Goal: Task Accomplishment & Management: Use online tool/utility

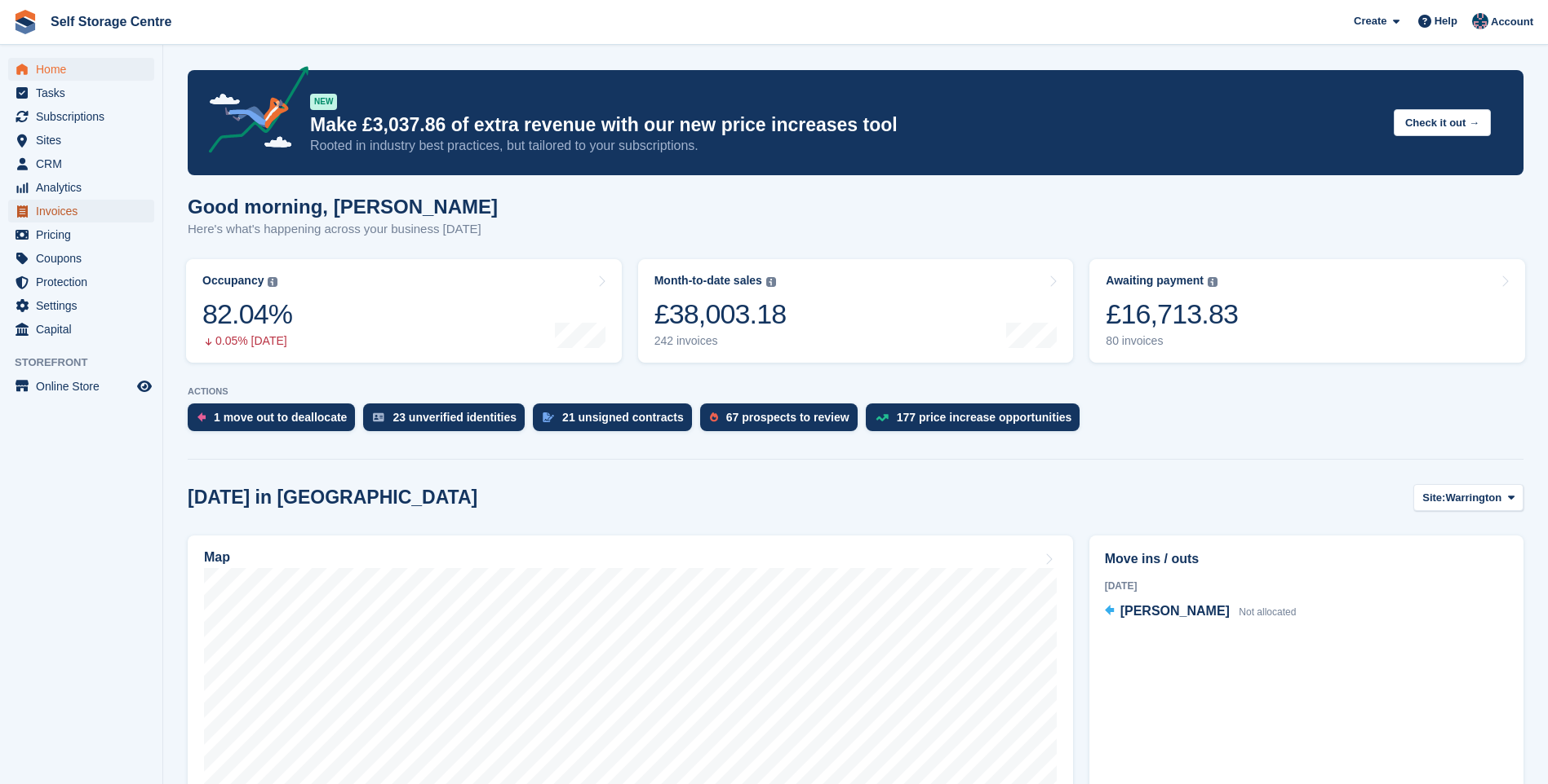
click at [74, 213] on span "Invoices" at bounding box center [84, 210] width 97 height 23
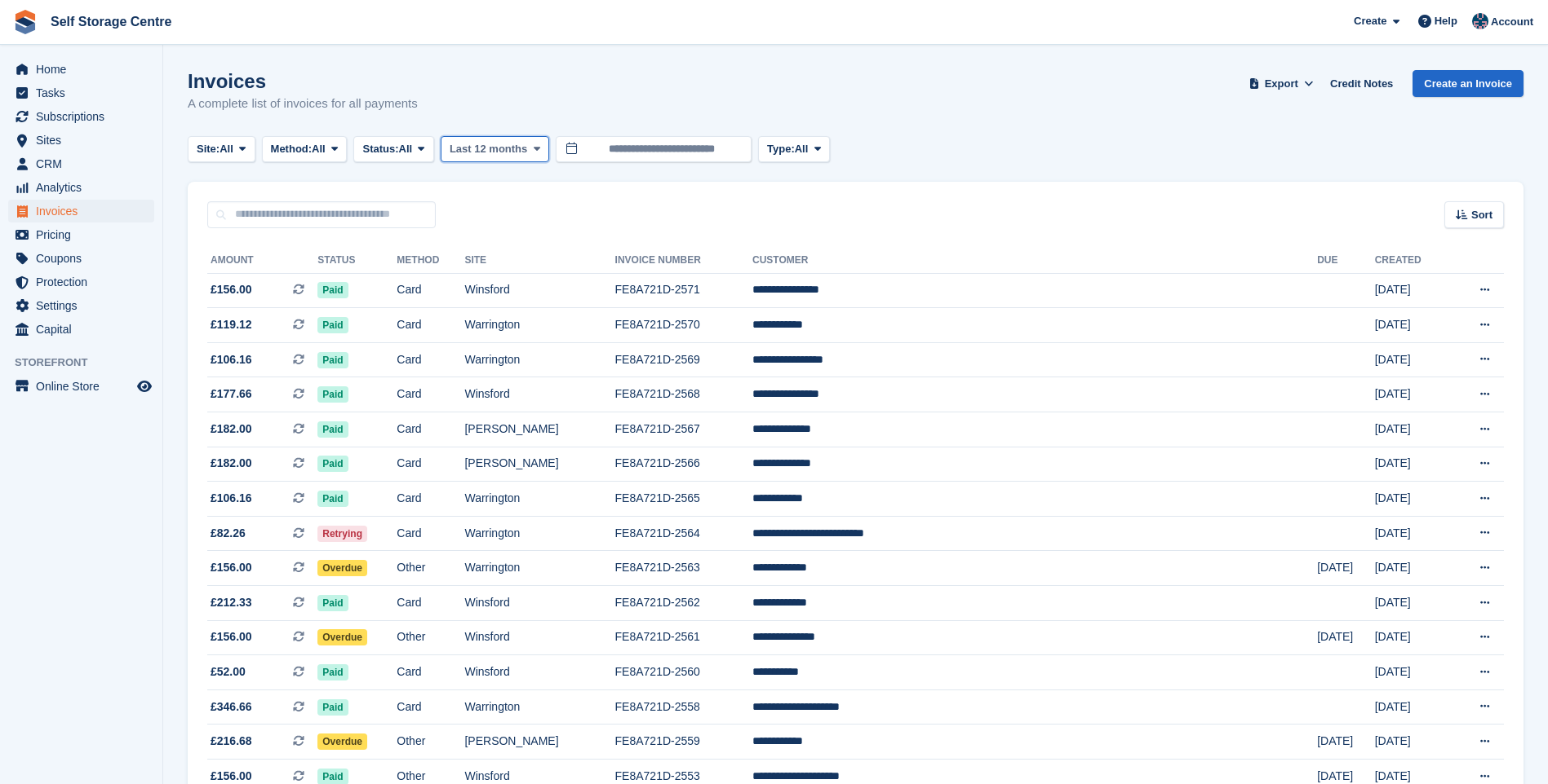
click at [522, 150] on span "Last 12 months" at bounding box center [487, 149] width 77 height 16
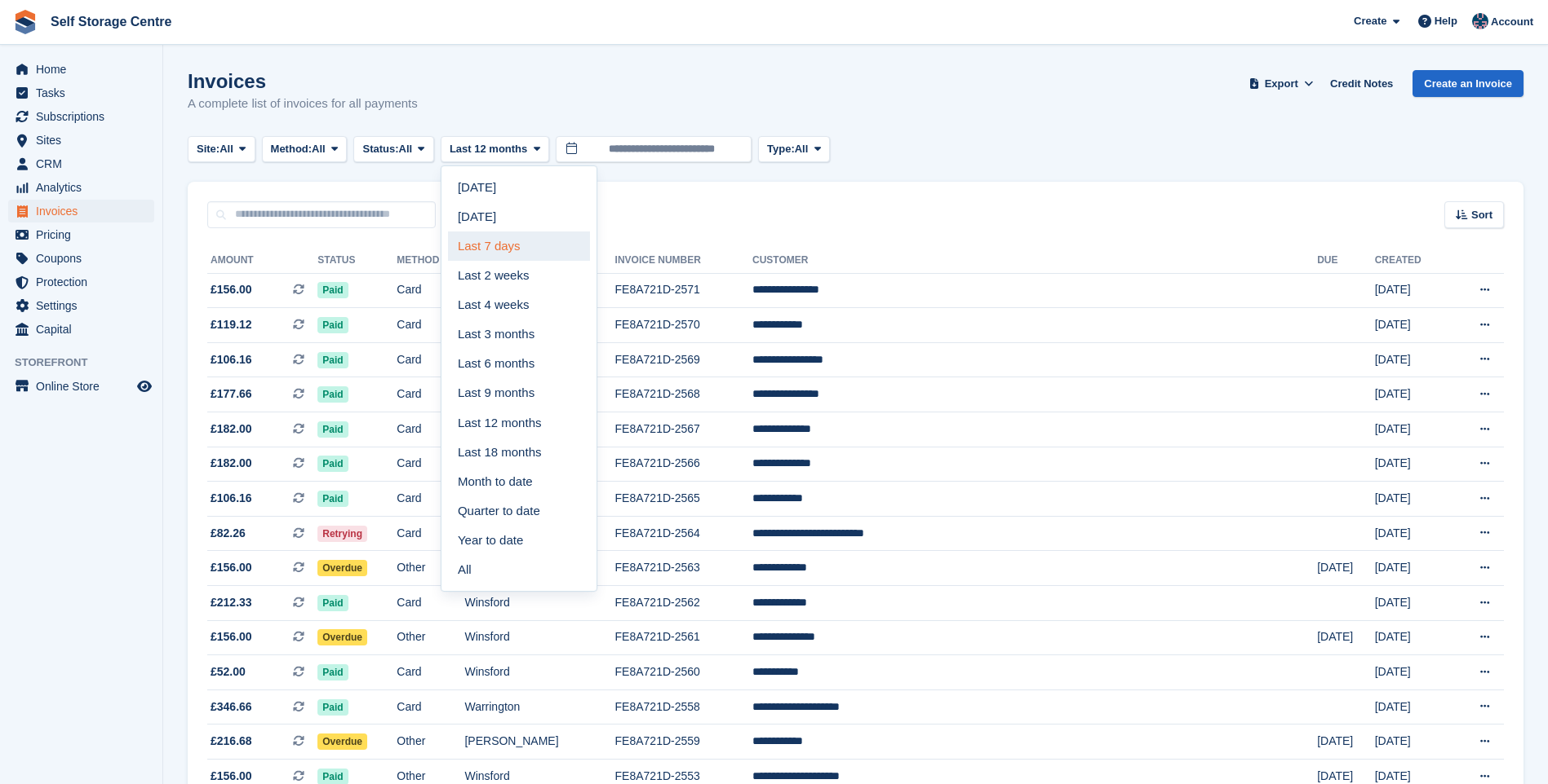
click at [507, 253] on link "Last 7 days" at bounding box center [519, 246] width 142 height 29
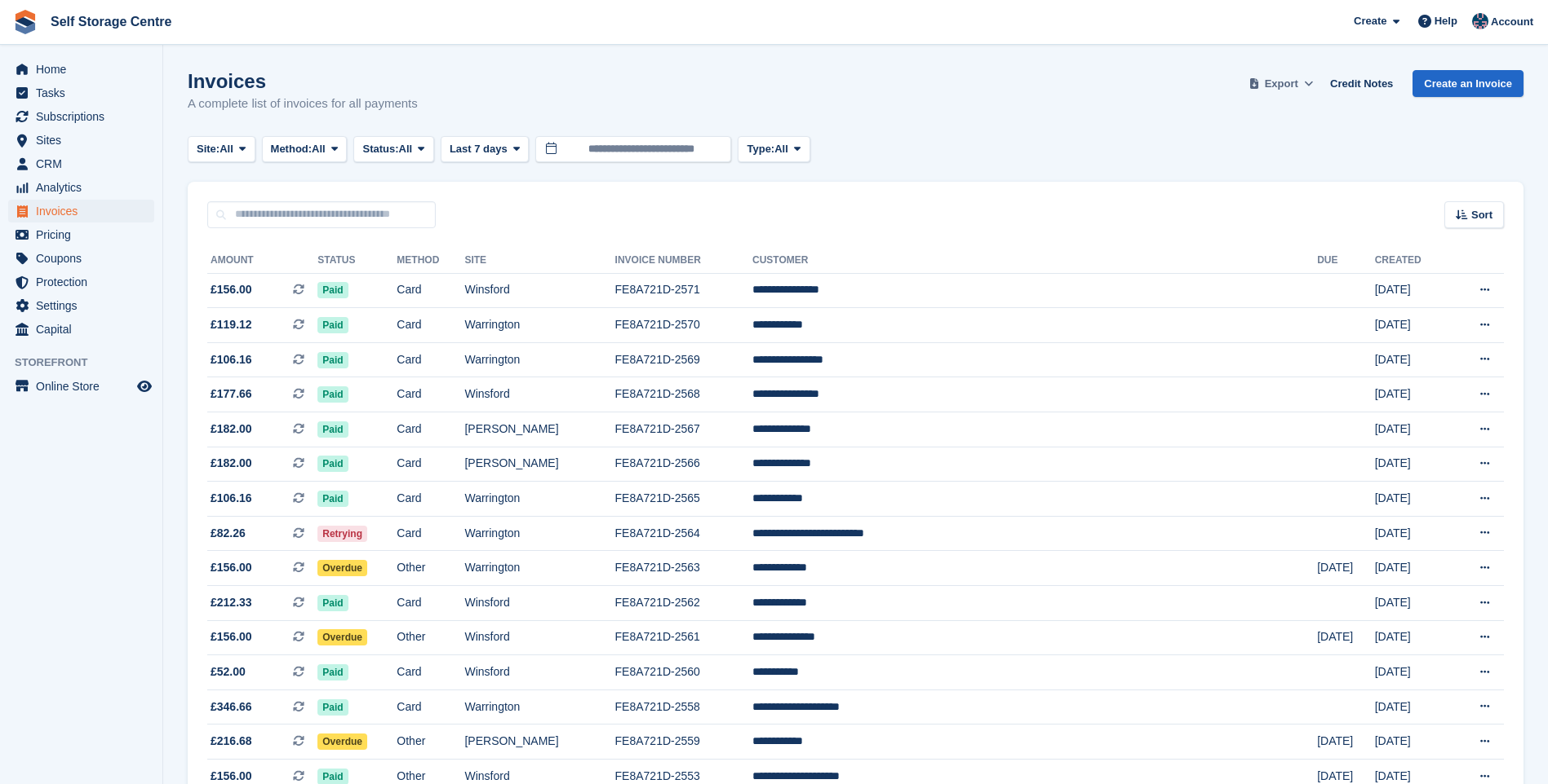
click at [1313, 84] on icon at bounding box center [1308, 84] width 9 height 11
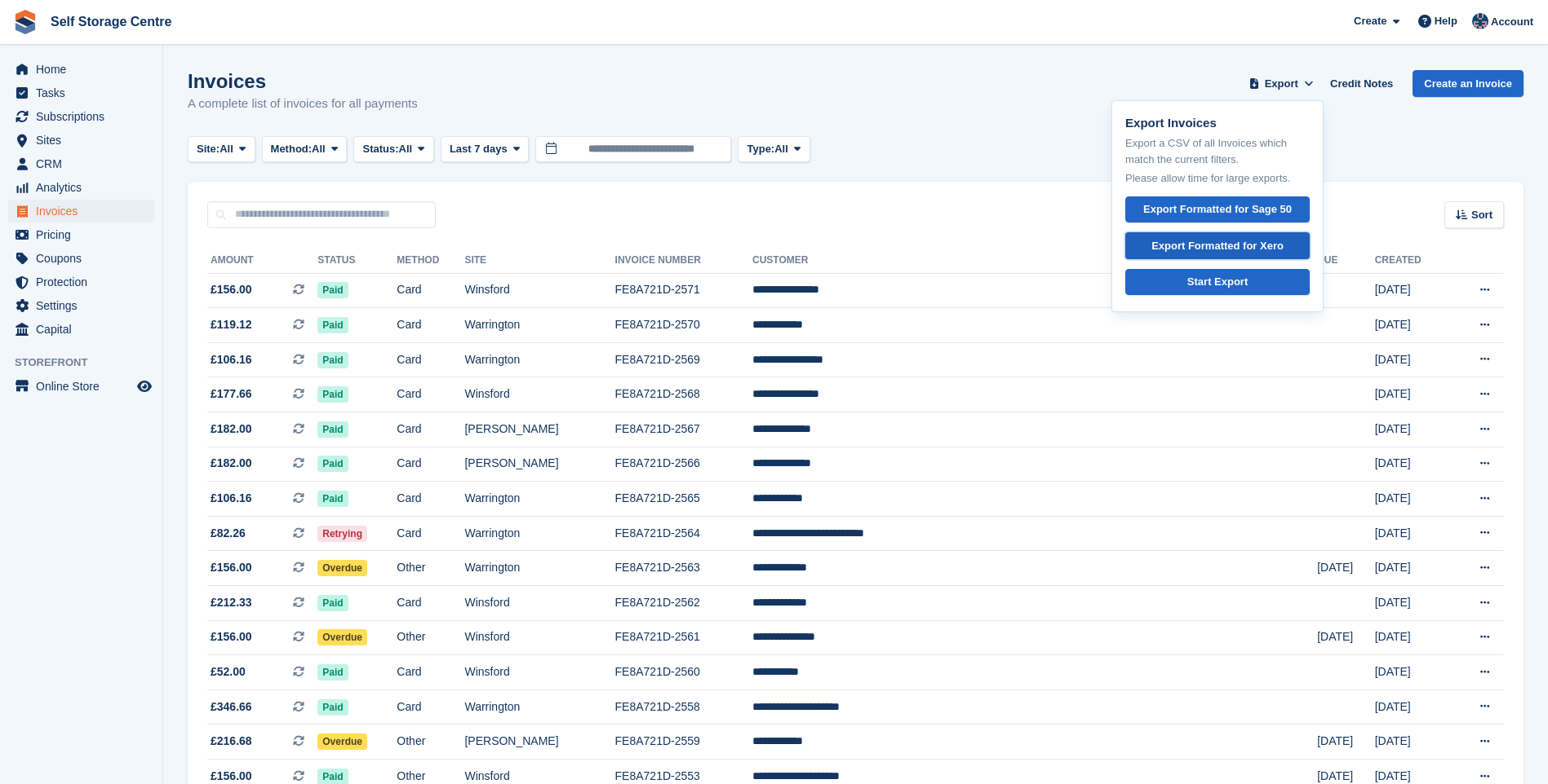
click at [1251, 241] on div "Export Formatted for Xero" at bounding box center [1216, 246] width 132 height 16
